Goal: Find specific page/section: Find specific page/section

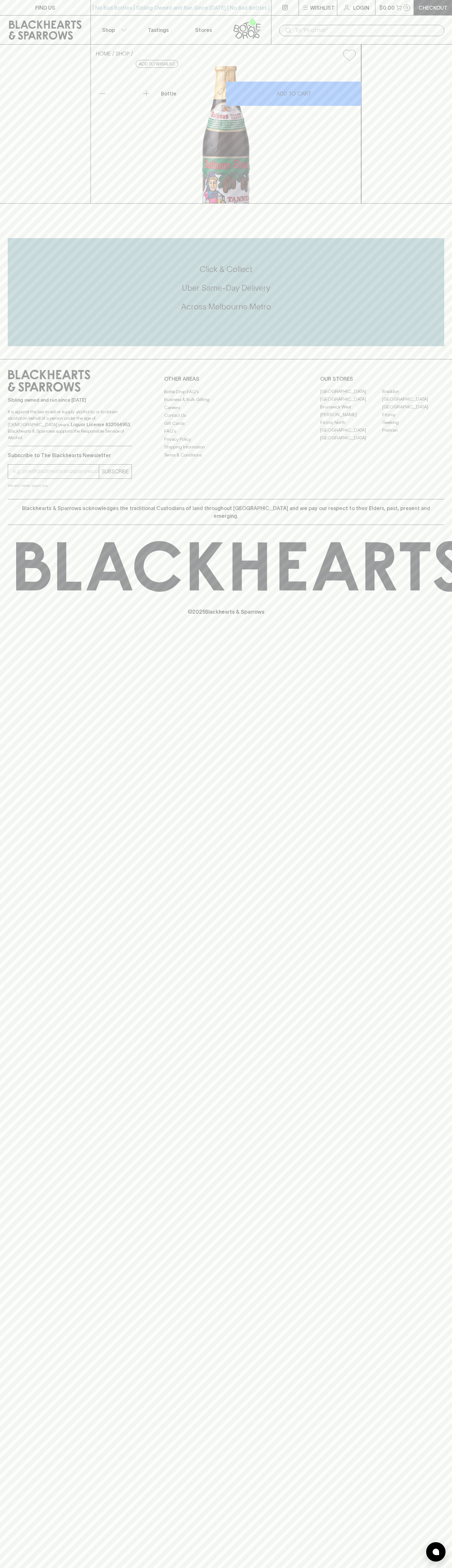
click at [361, 20] on div "​" at bounding box center [361, 30] width 181 height 29
click at [433, 917] on div "FIND US | No Bad Bottles | Sibling Owned and Run Since 2006 | No Bad Bottles | …" at bounding box center [226, 784] width 452 height 1568
click at [275, 1567] on html "FIND US | No Bad Bottles | Sibling Owned and Run Since 2006 | No Bad Bottles | …" at bounding box center [226, 784] width 452 height 1568
click at [18, 1141] on div "FIND US | No Bad Bottles | Sibling Owned and Run Since 2006 | No Bad Bottles | …" at bounding box center [226, 784] width 452 height 1568
